Goal: Task Accomplishment & Management: Complete application form

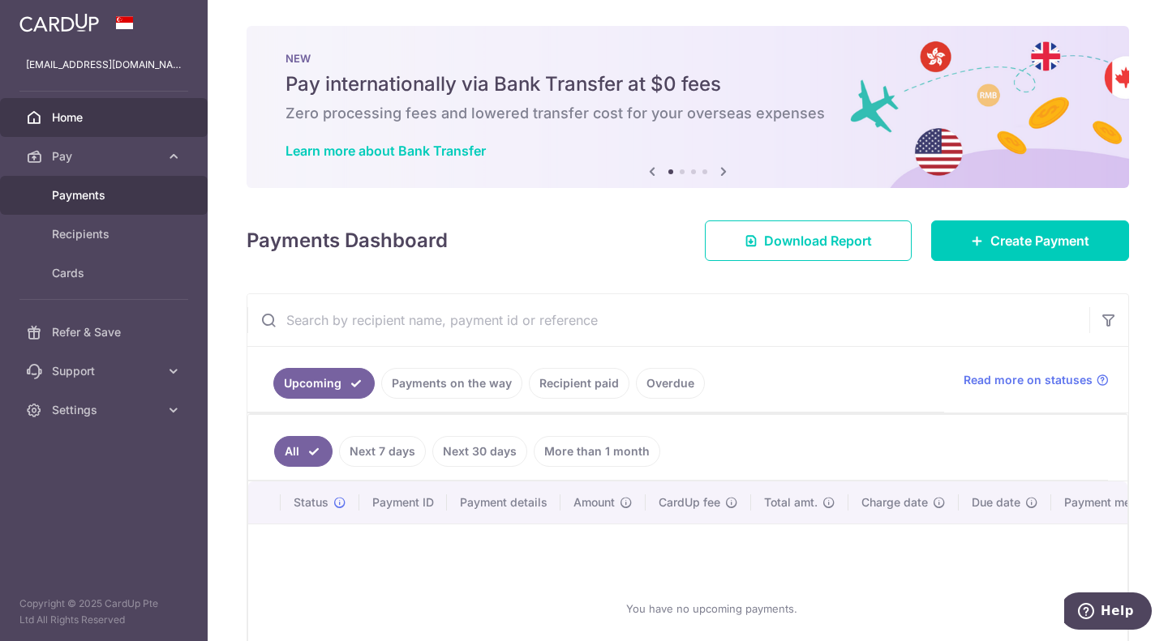
click at [118, 190] on span "Payments" at bounding box center [105, 195] width 107 height 16
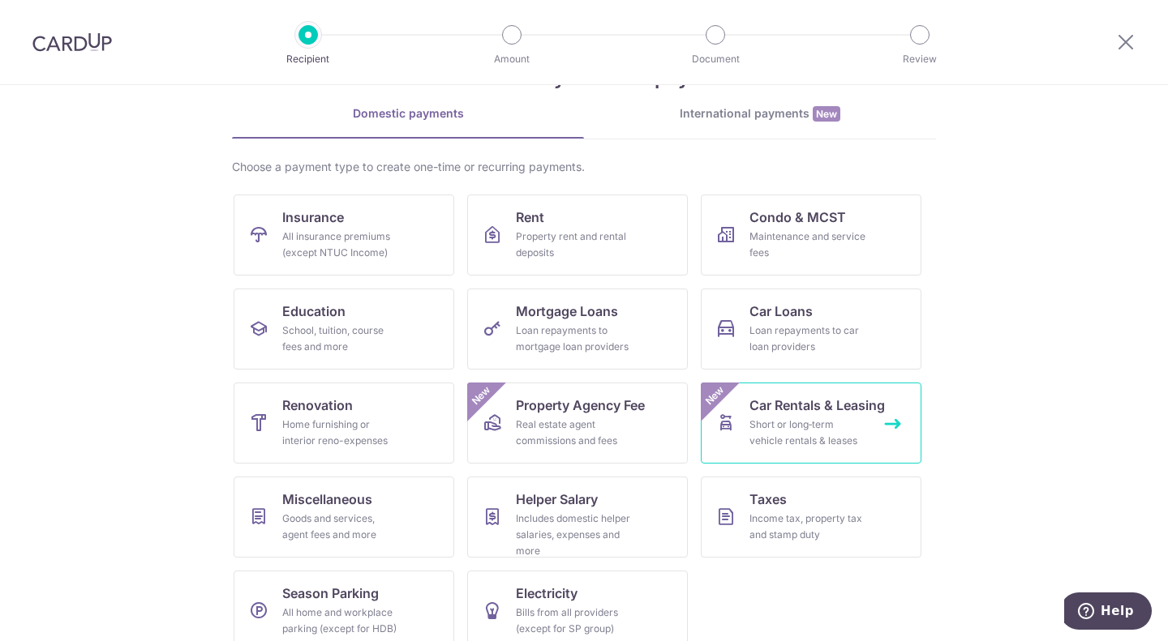
scroll to position [84, 0]
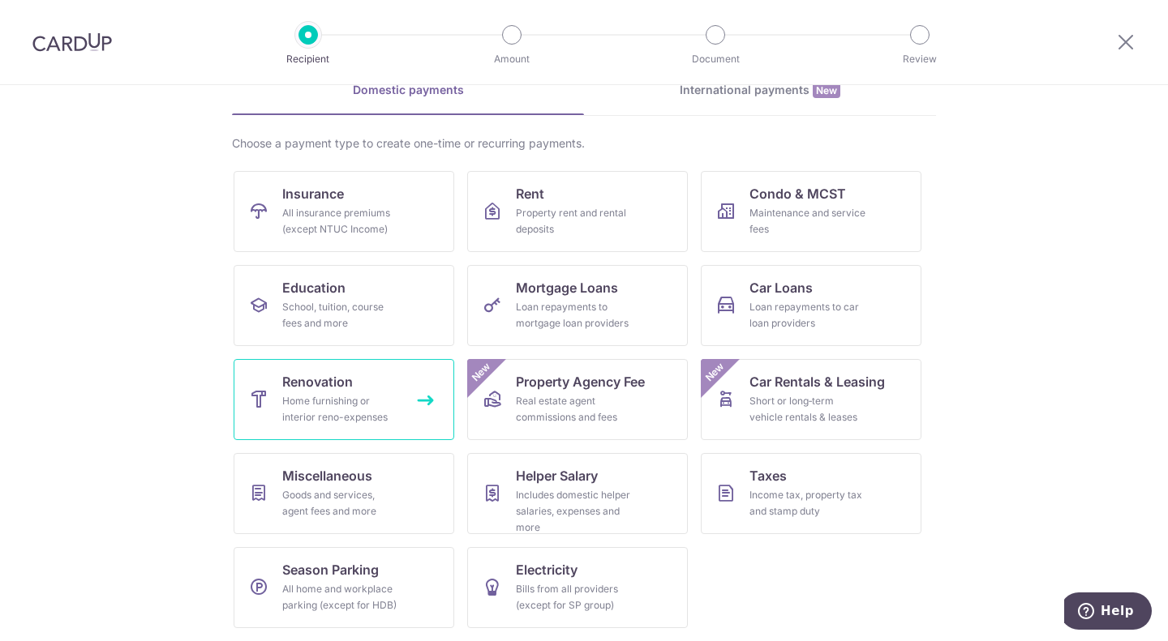
click at [367, 407] on div "Home furnishing or interior reno-expenses" at bounding box center [340, 409] width 117 height 32
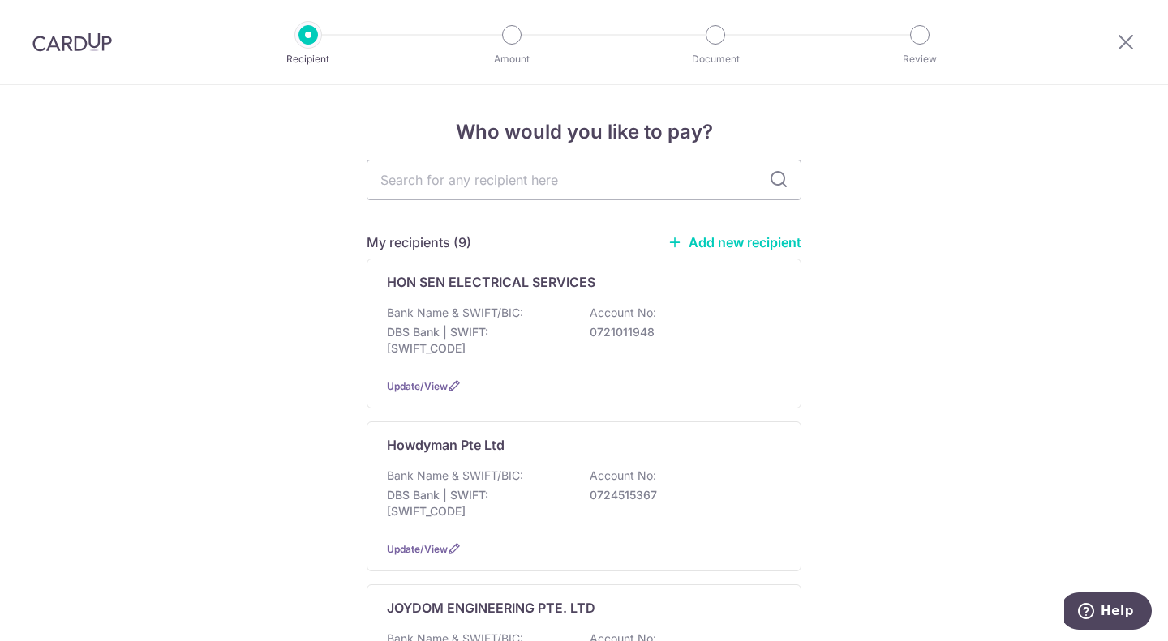
click at [736, 236] on link "Add new recipient" at bounding box center [734, 242] width 134 height 16
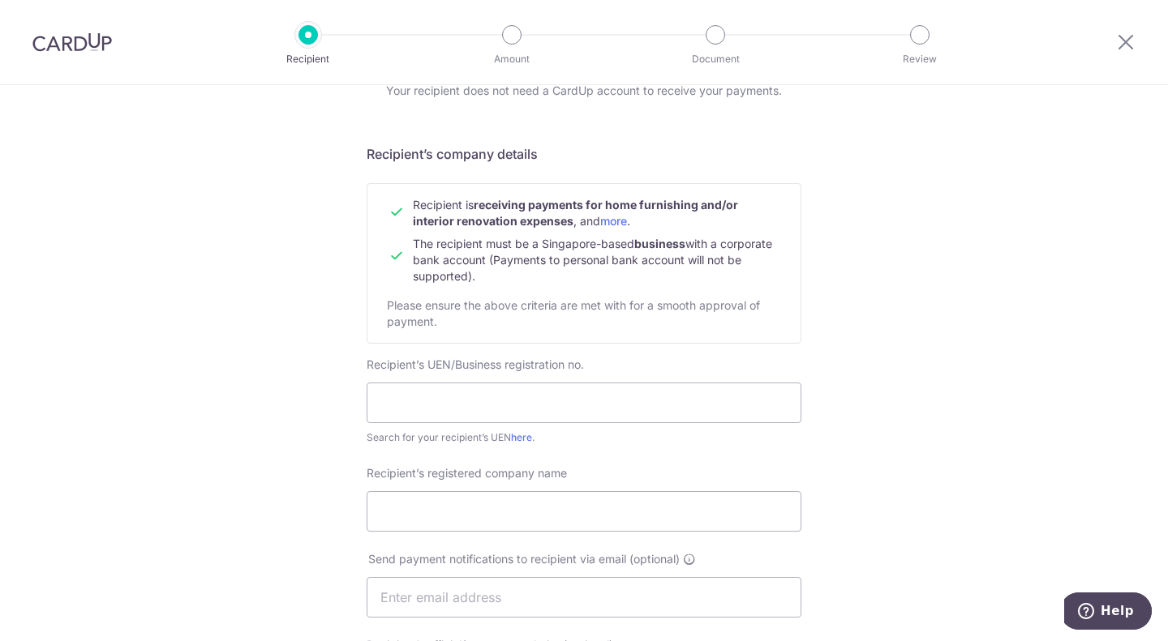
scroll to position [97, 0]
